Goal: Task Accomplishment & Management: Manage account settings

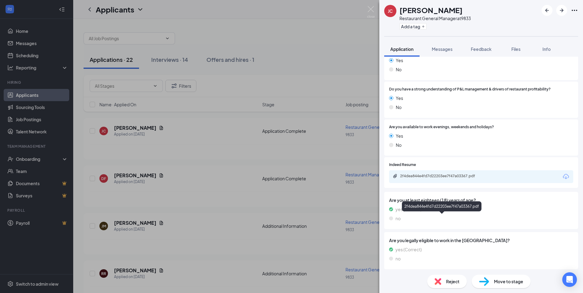
scroll to position [61, 0]
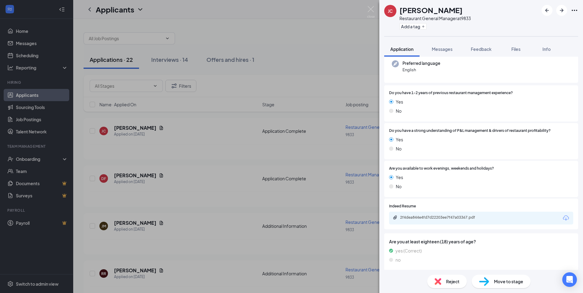
click at [193, 173] on div "[PERSON_NAME] Restaurant General Manager at 9833 Add a tag Application Messages…" at bounding box center [291, 146] width 583 height 293
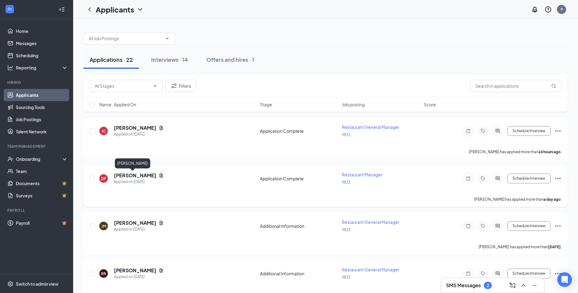
click at [126, 178] on h5 "[PERSON_NAME]" at bounding box center [135, 175] width 42 height 7
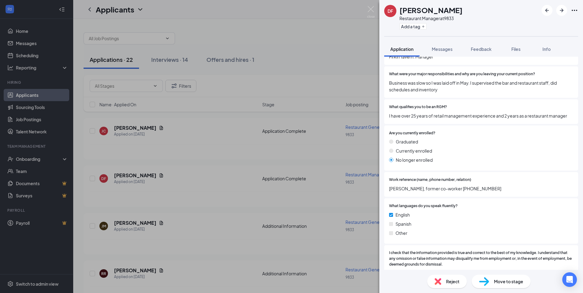
scroll to position [360, 0]
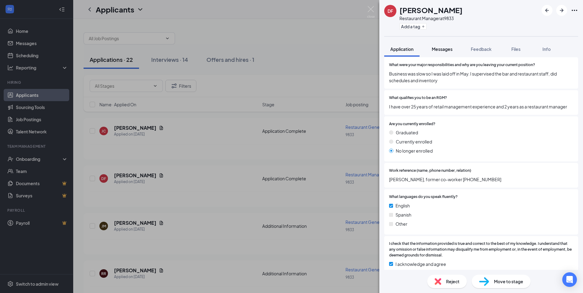
click at [448, 49] on span "Messages" at bounding box center [441, 48] width 21 height 5
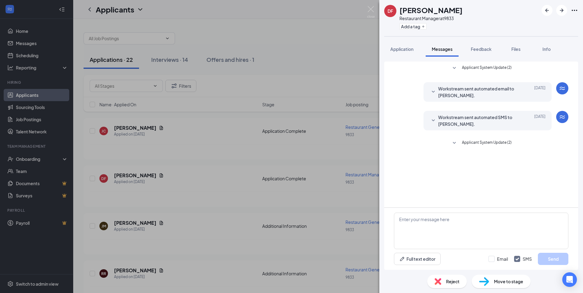
click at [238, 84] on div "DF [PERSON_NAME] Restaurant Manager at 9833 Add a tag Application Messages Feed…" at bounding box center [291, 146] width 583 height 293
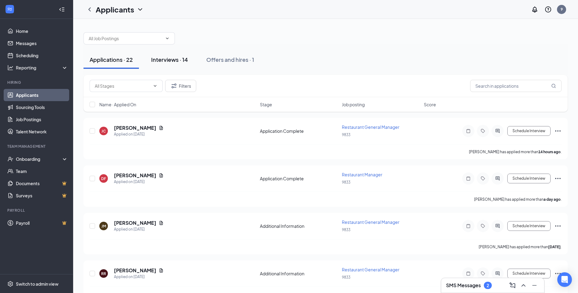
click at [165, 62] on div "Interviews · 14" at bounding box center [169, 60] width 37 height 8
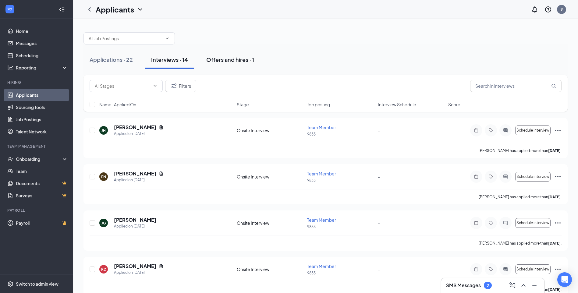
click at [230, 61] on div "Offers and hires · 1" at bounding box center [230, 60] width 48 height 8
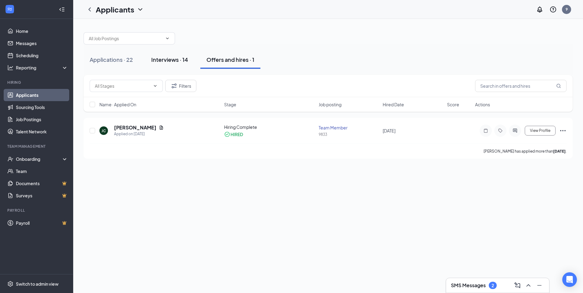
click at [171, 59] on div "Interviews · 14" at bounding box center [169, 60] width 37 height 8
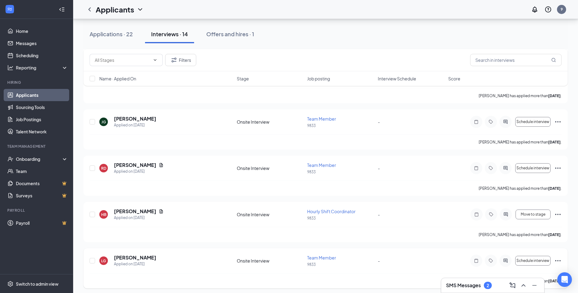
scroll to position [17, 0]
